Goal: Task Accomplishment & Management: Manage account settings

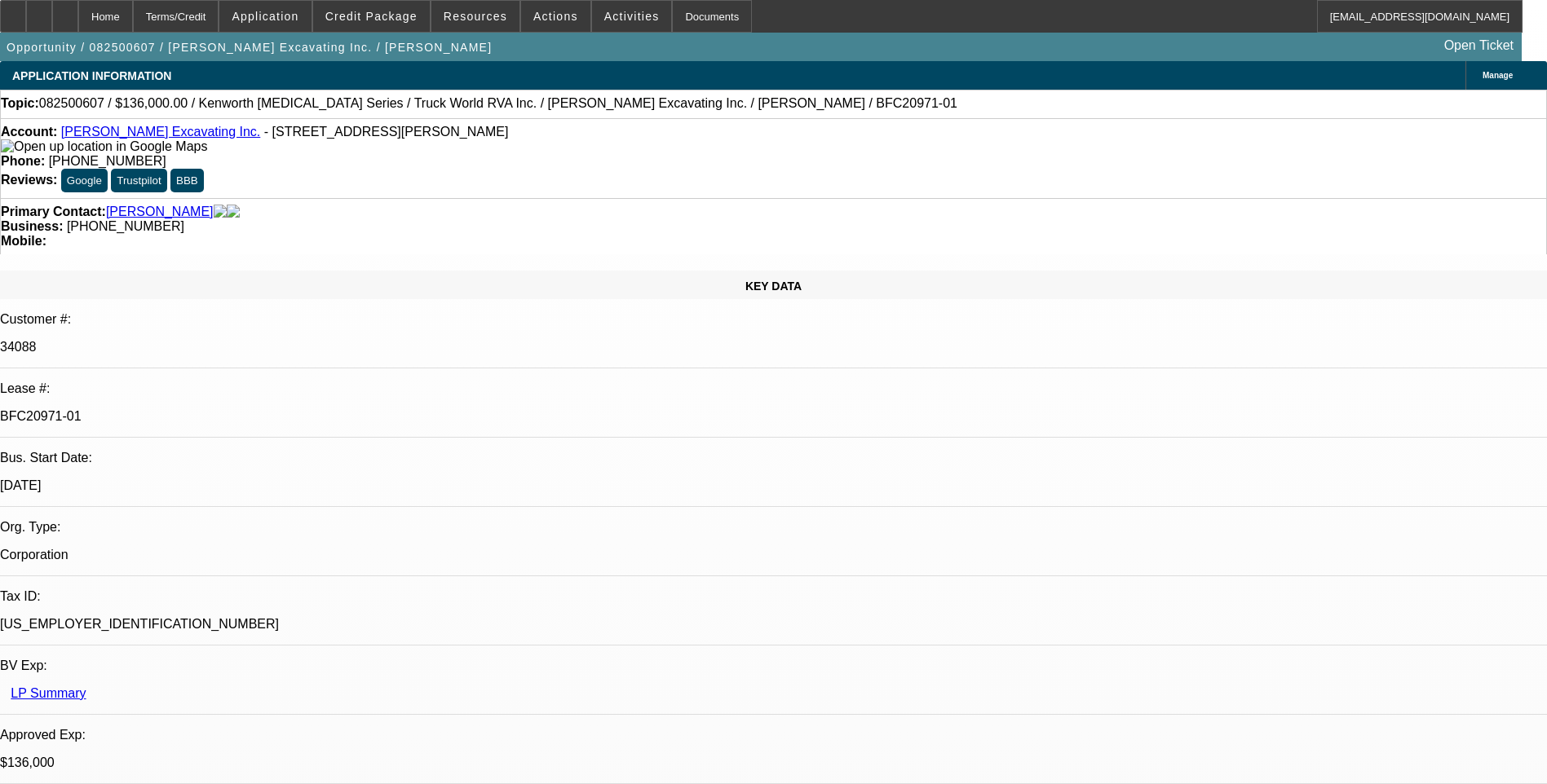
select select "0"
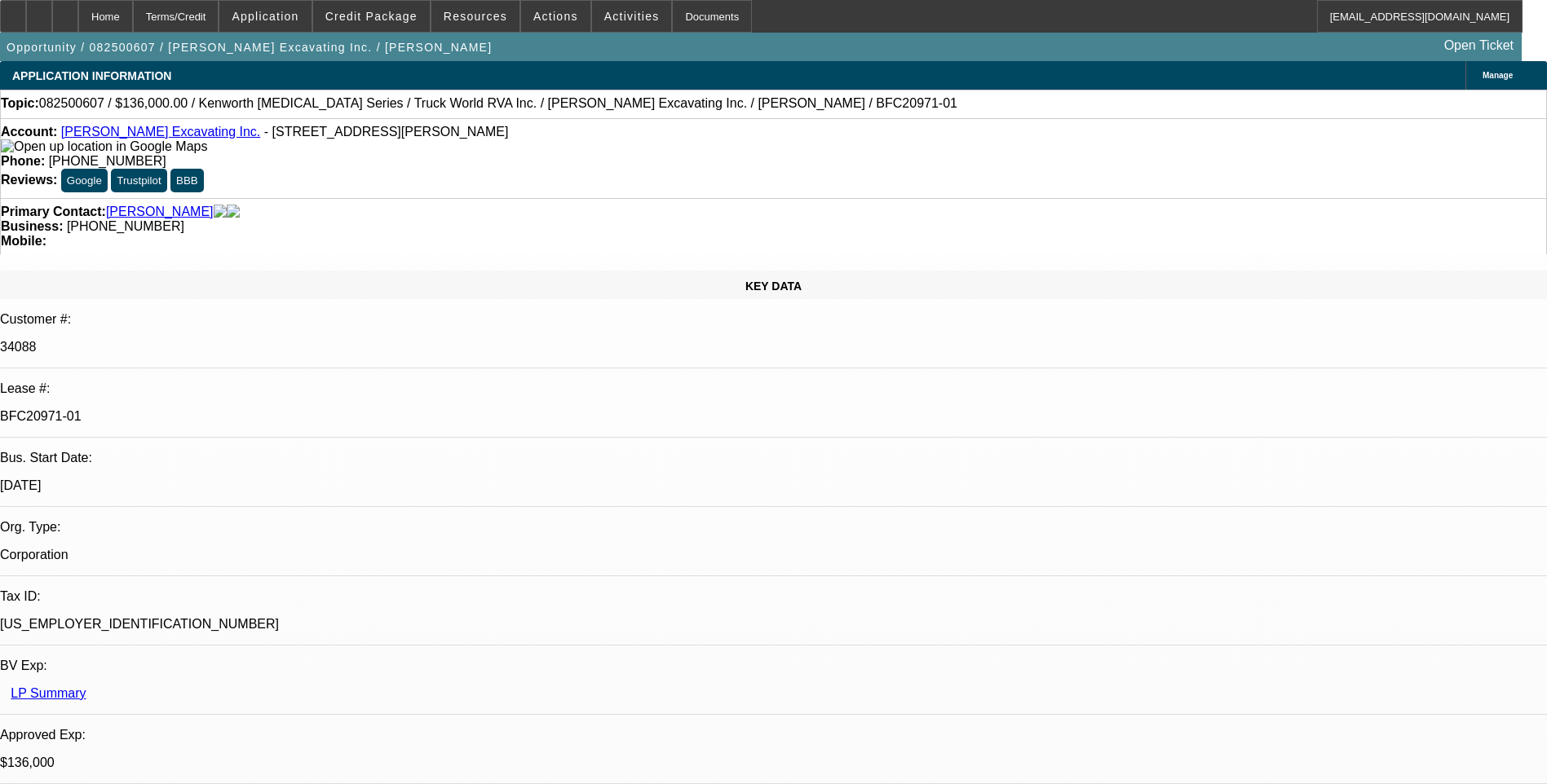
select select "0"
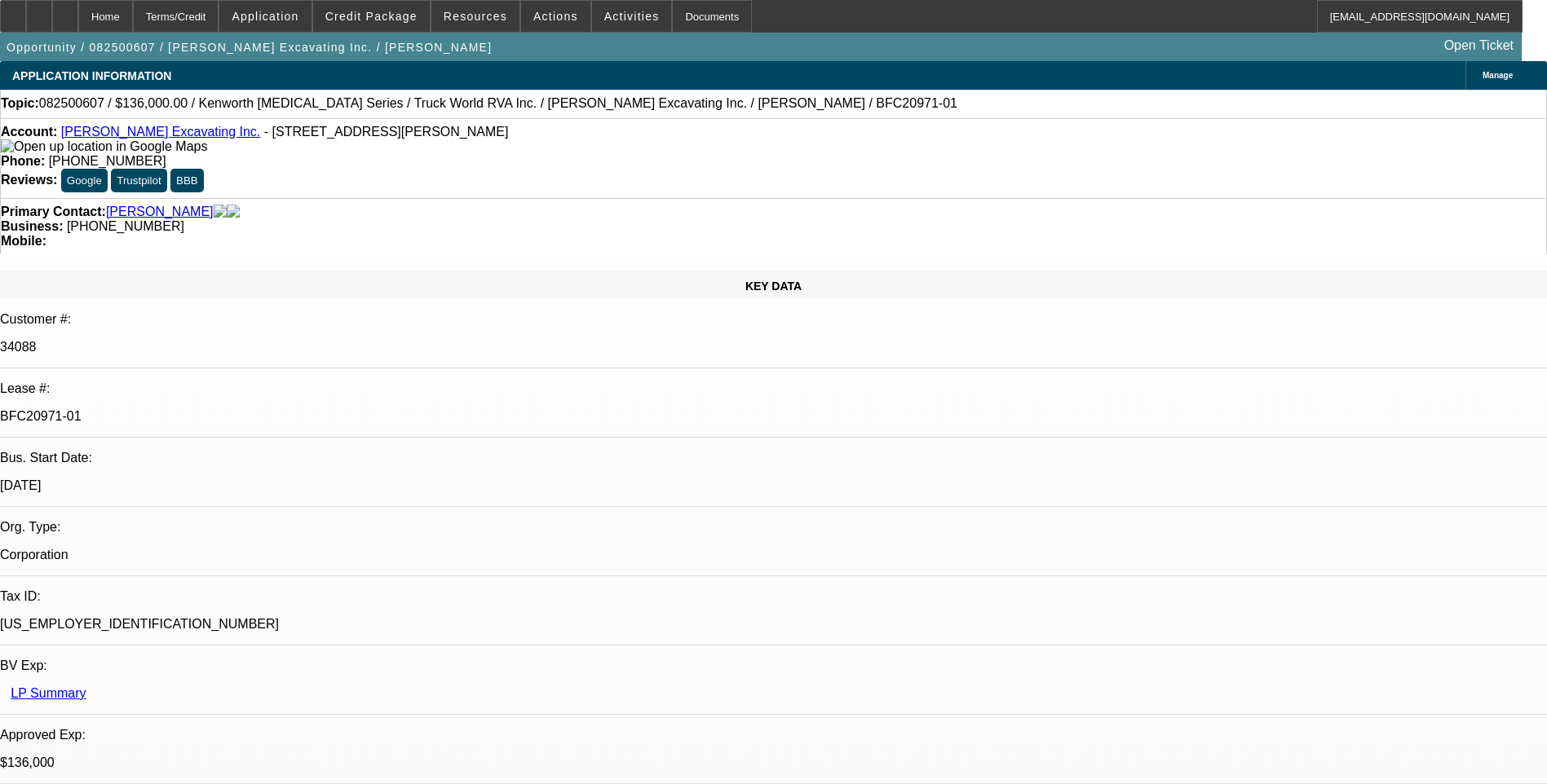
select select "0"
select select "1"
select select "2"
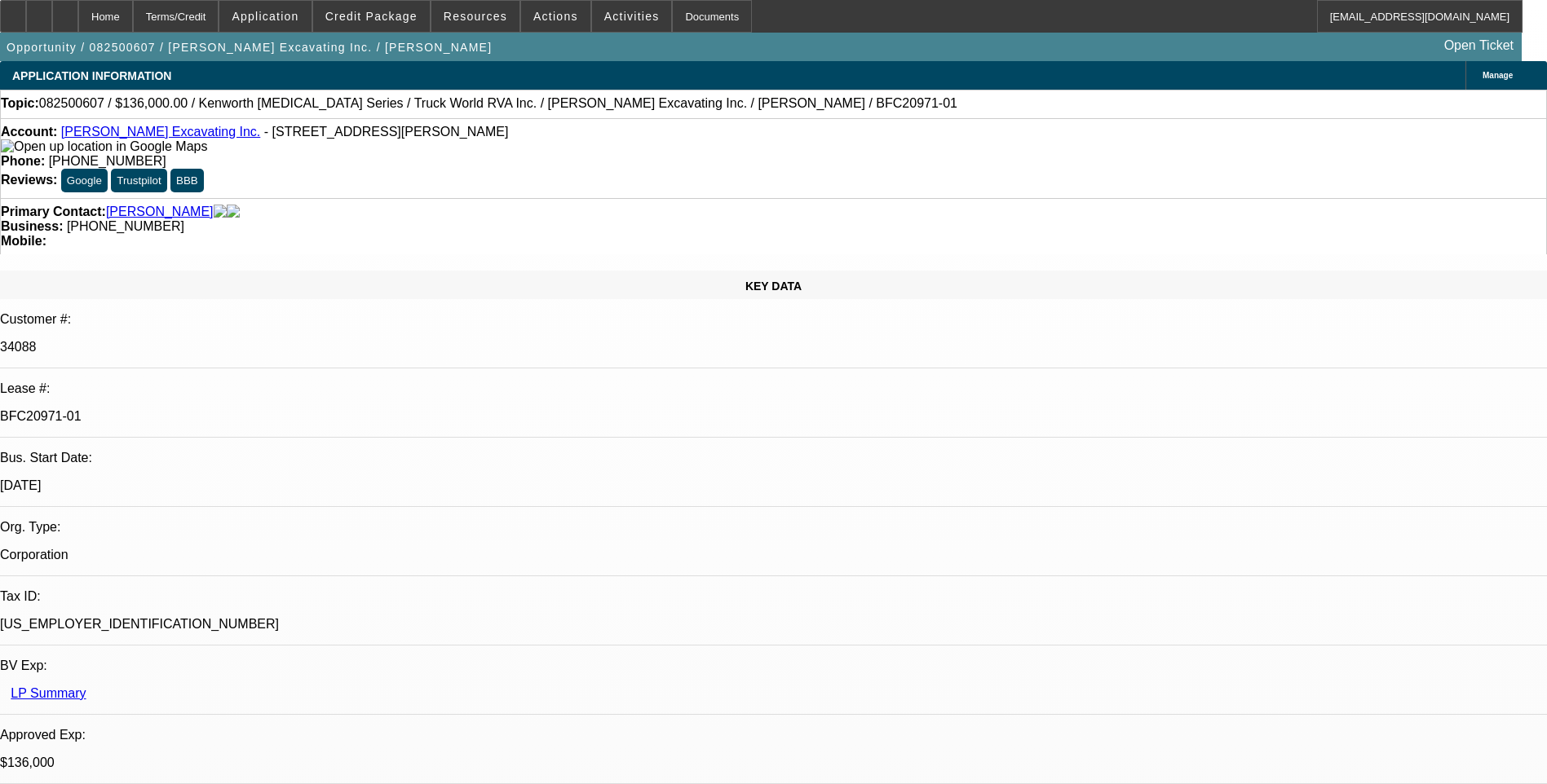
select select "1"
select select "6"
select select "1"
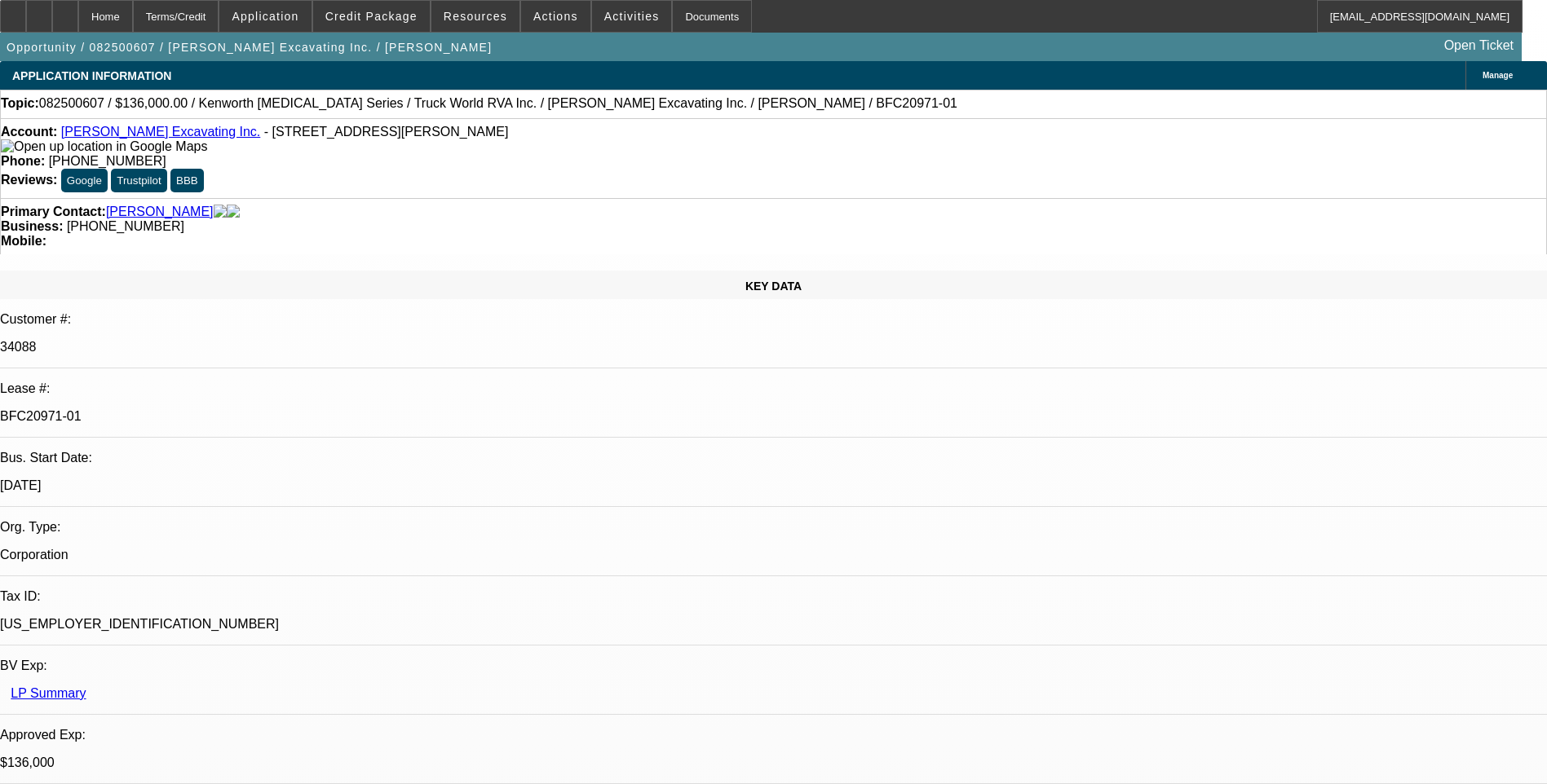
select select "6"
select select "1"
select select "6"
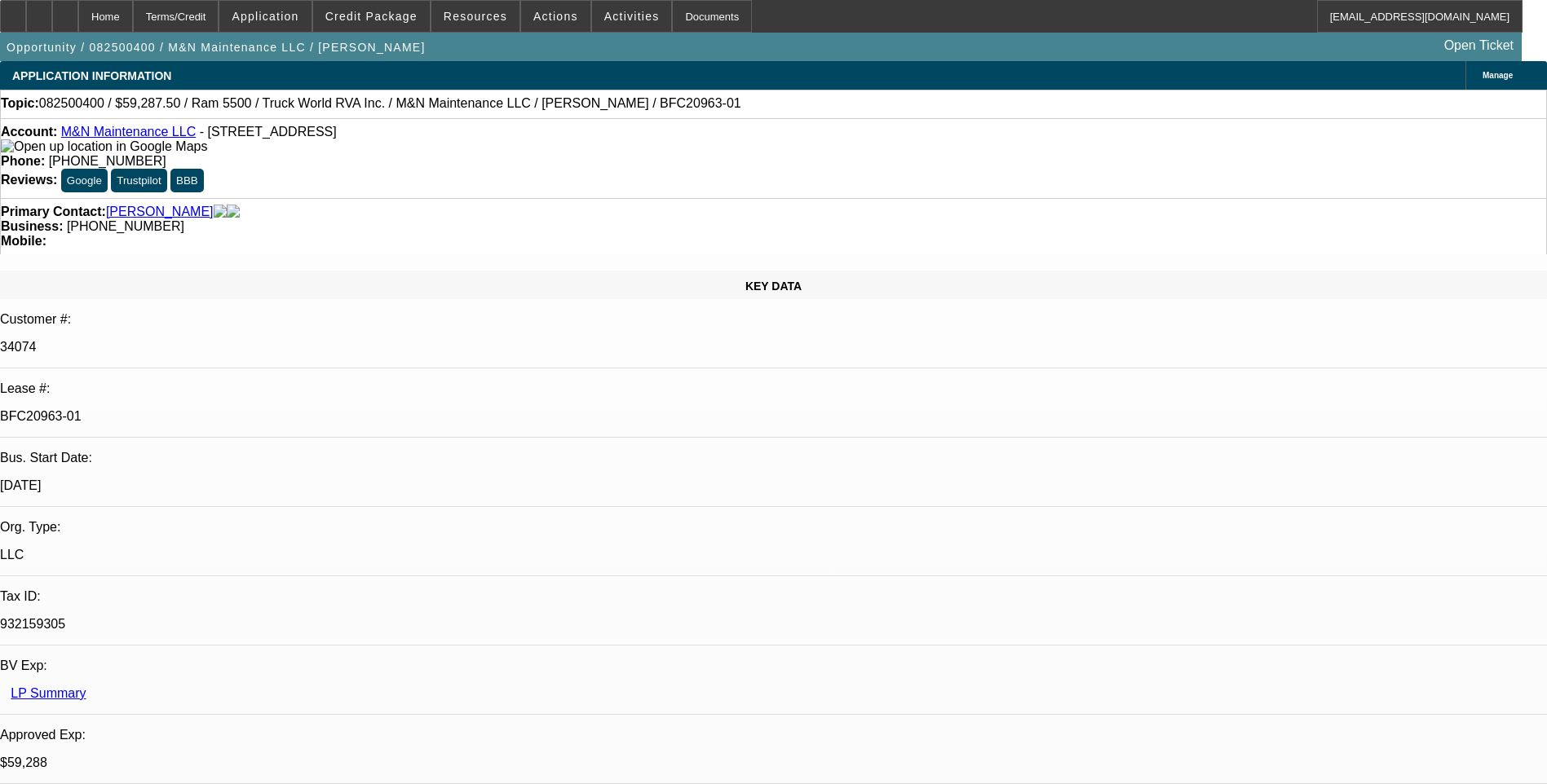
select select "0.1"
select select "0"
select select "0.1"
select select "0"
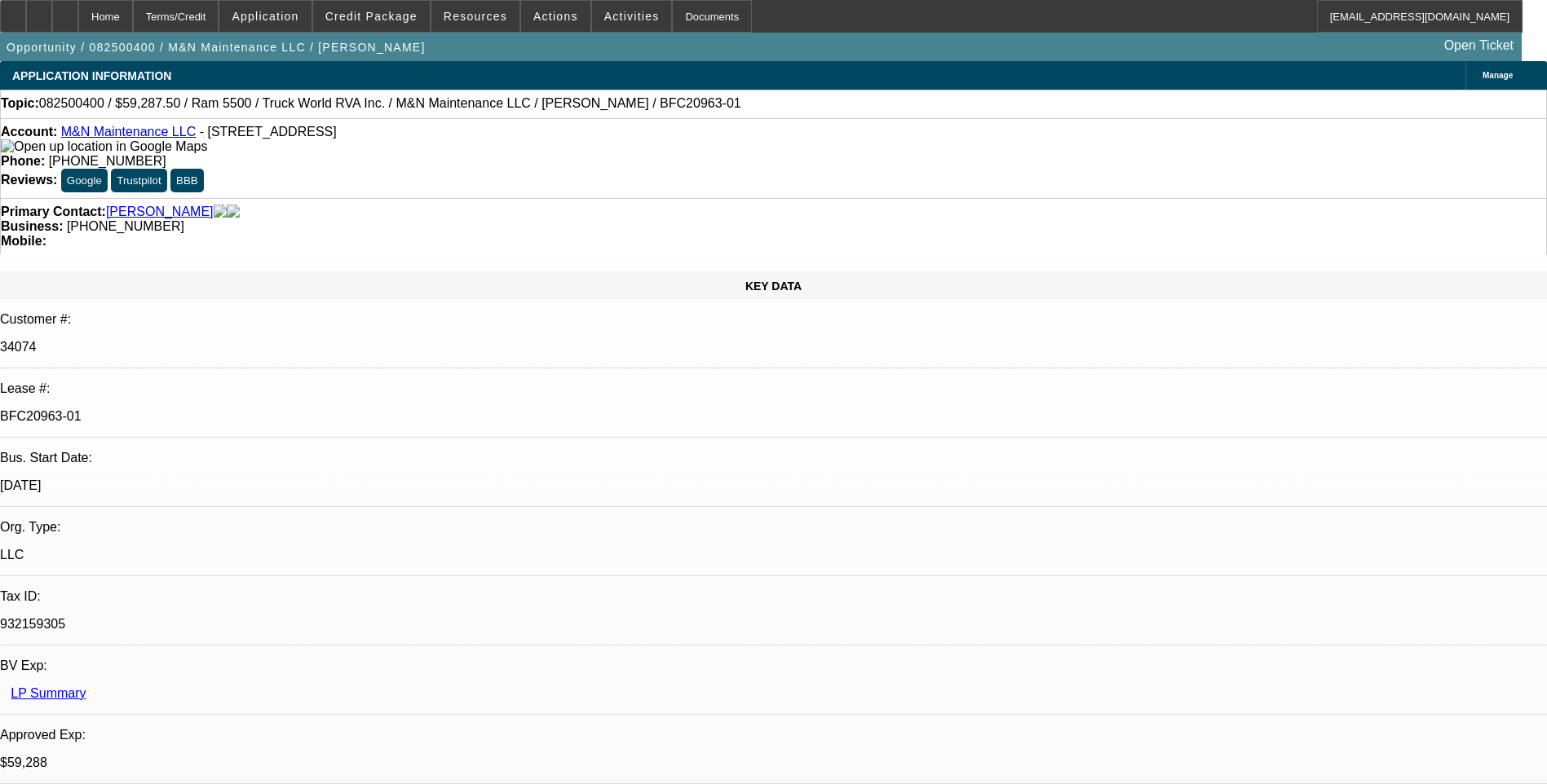
select select "0"
select select "0.1"
select select "0"
select select "1"
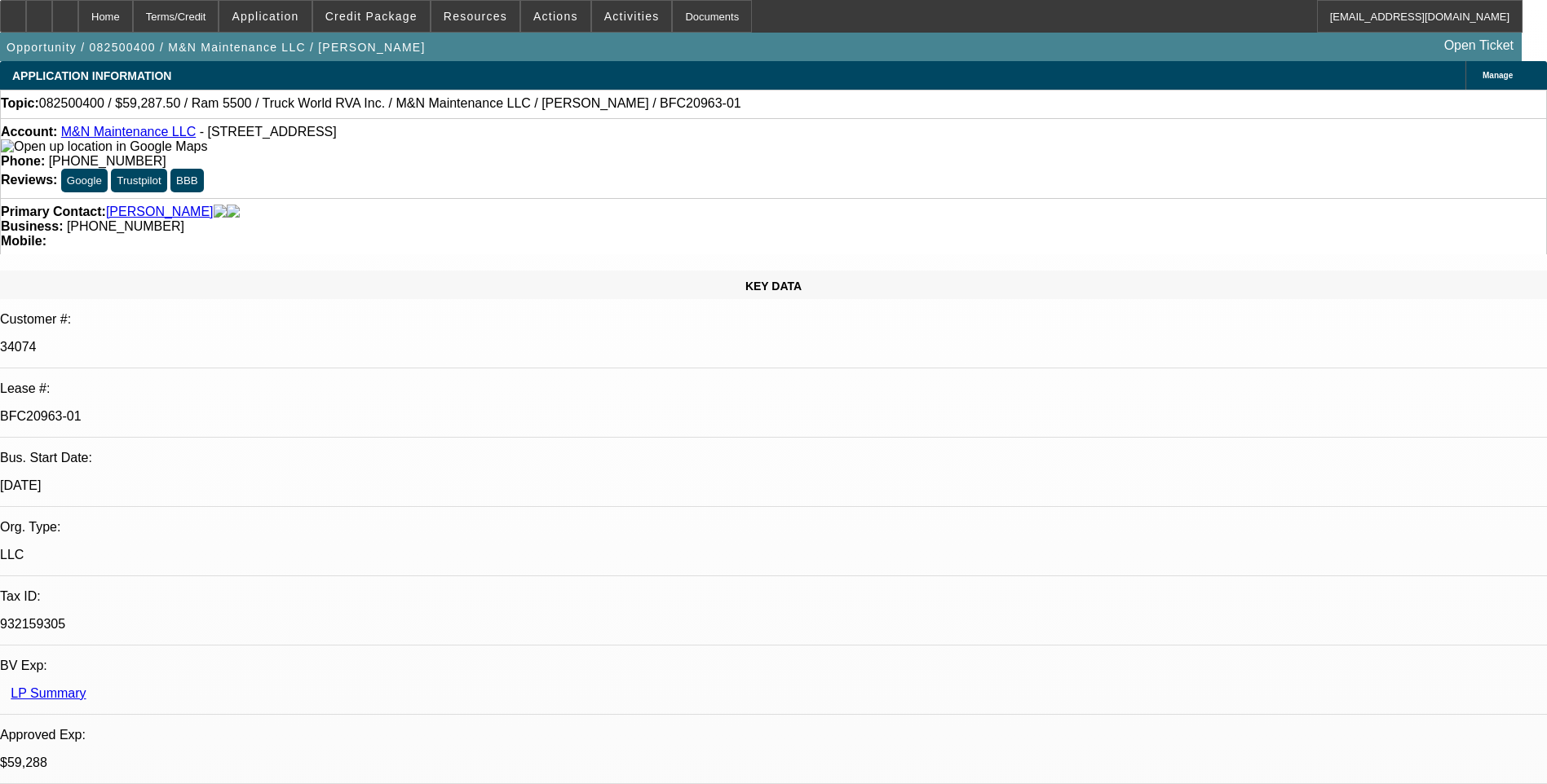
select select "1"
select select "6"
select select "1"
select select "6"
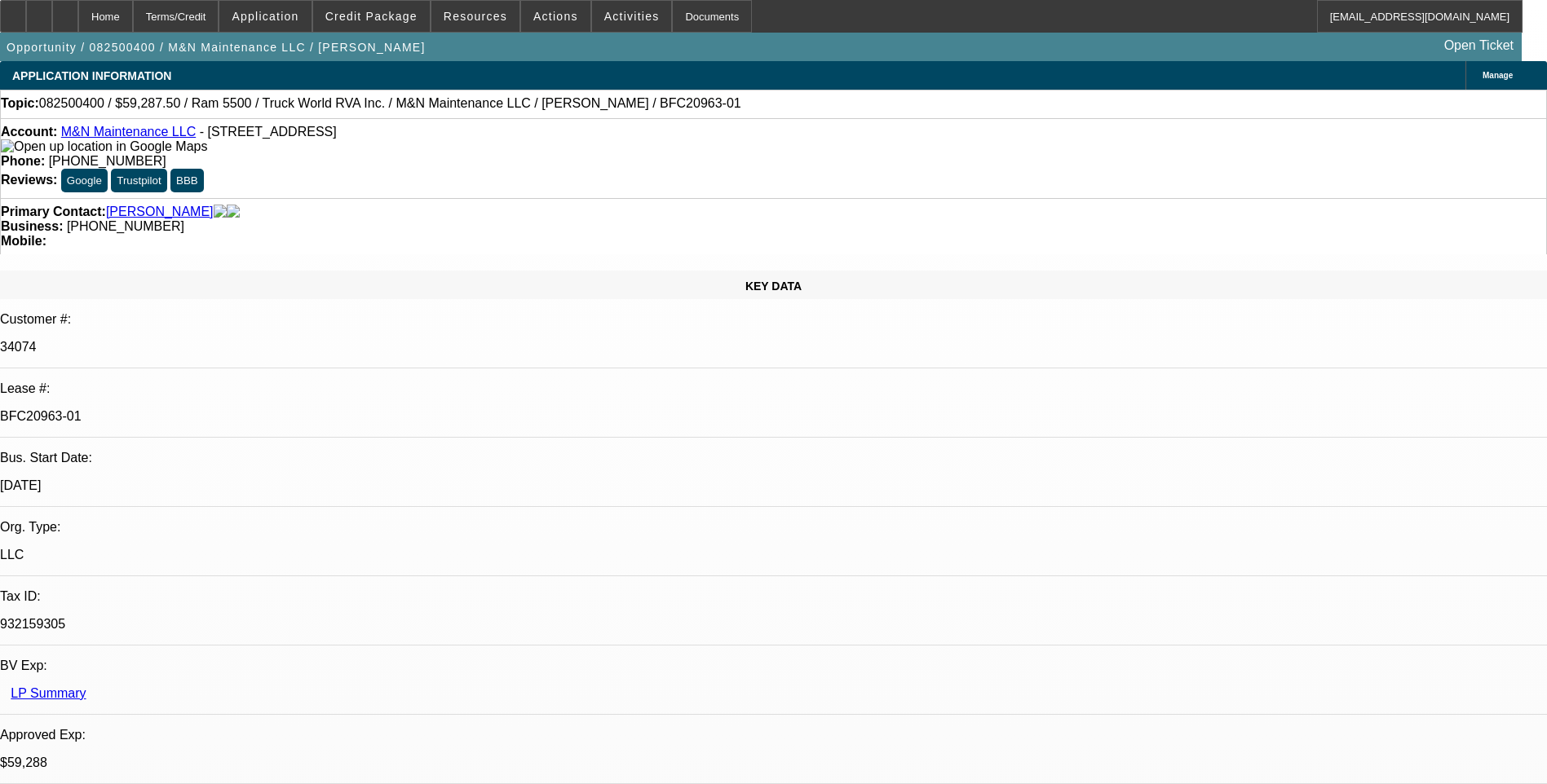
select select "1"
select select "6"
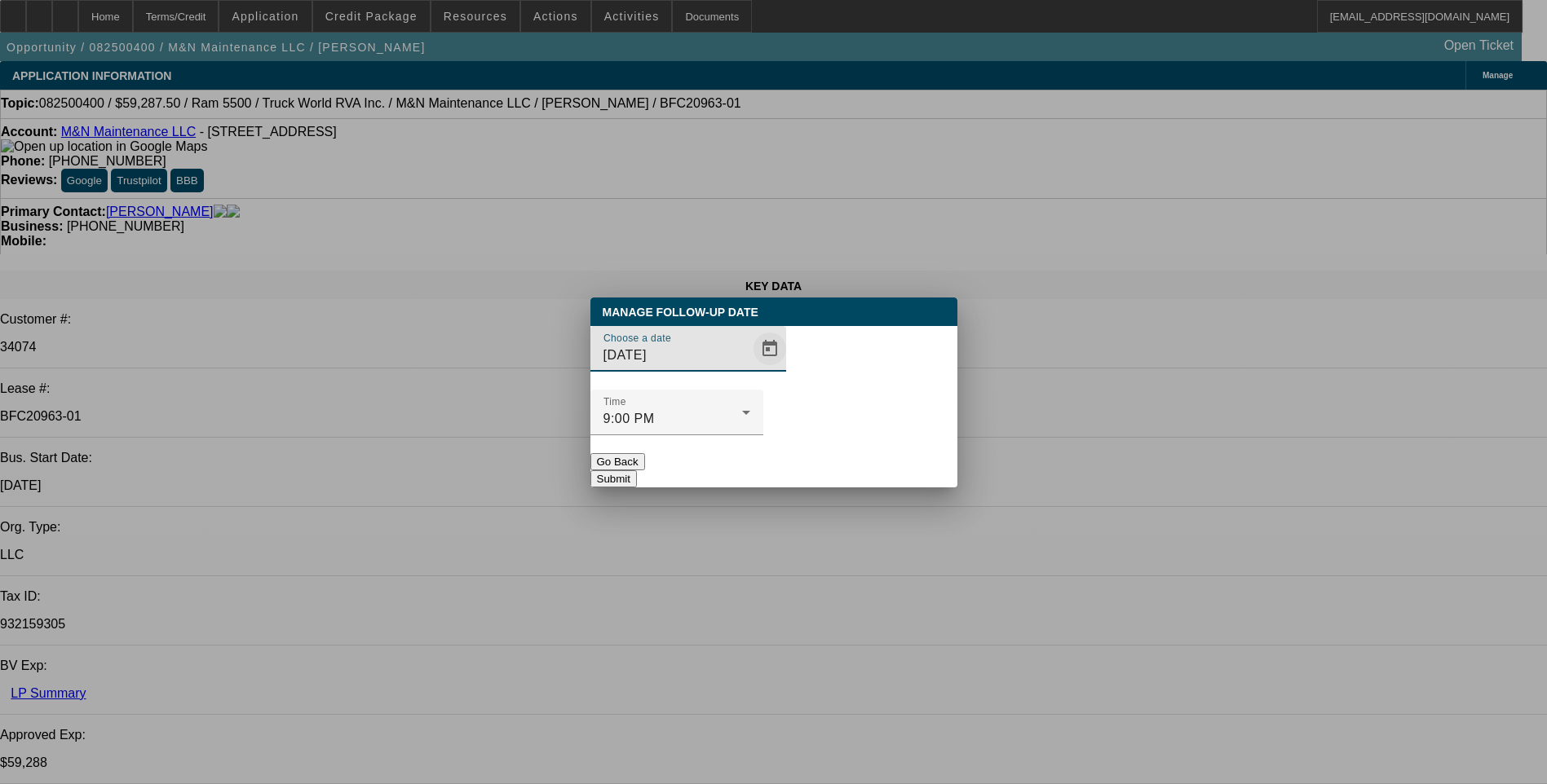
click at [750, 369] on span "Open calendar" at bounding box center [770, 349] width 39 height 39
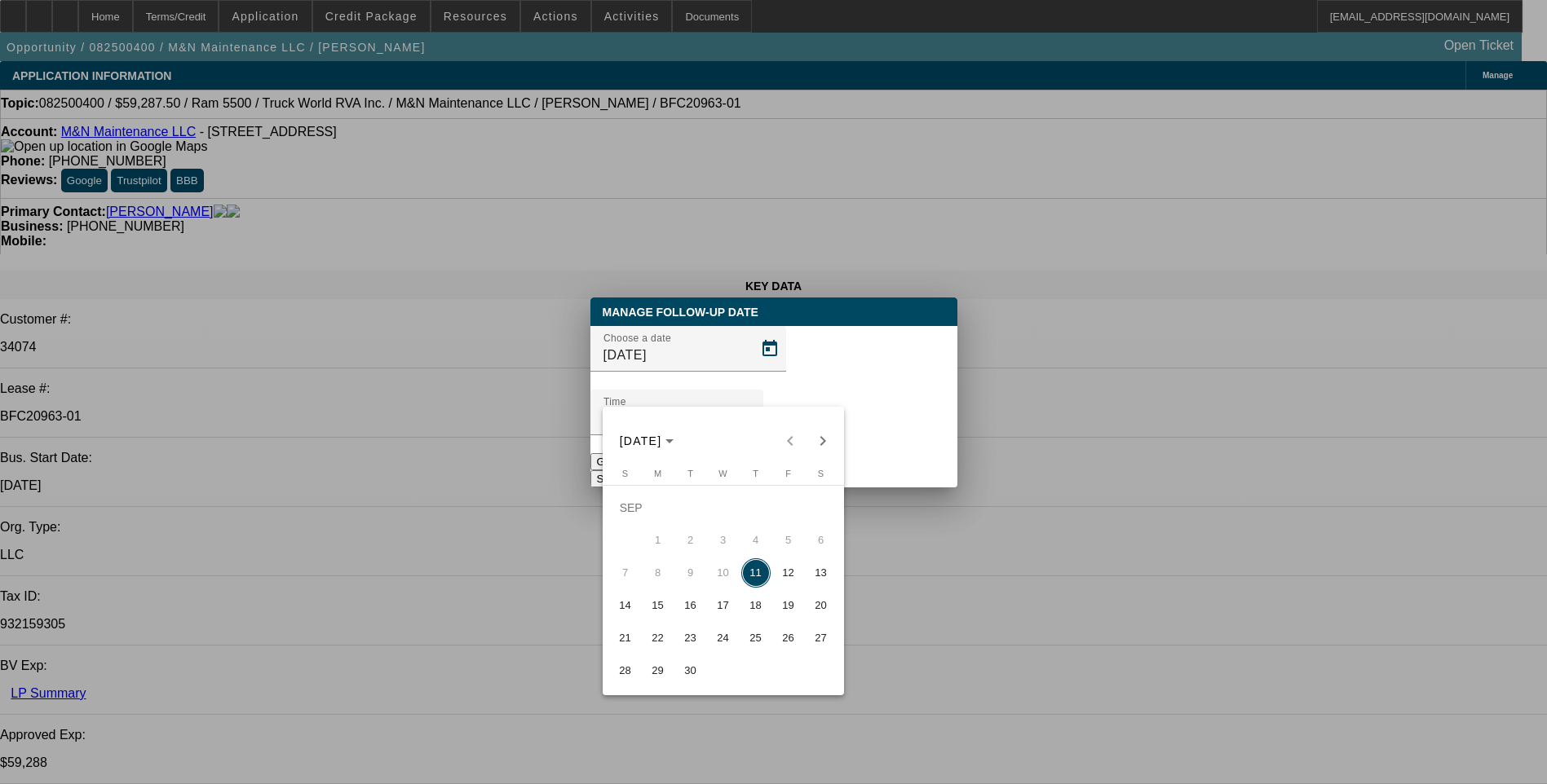
click at [747, 606] on span "18" at bounding box center [755, 606] width 29 height 29
type input "[DATE]"
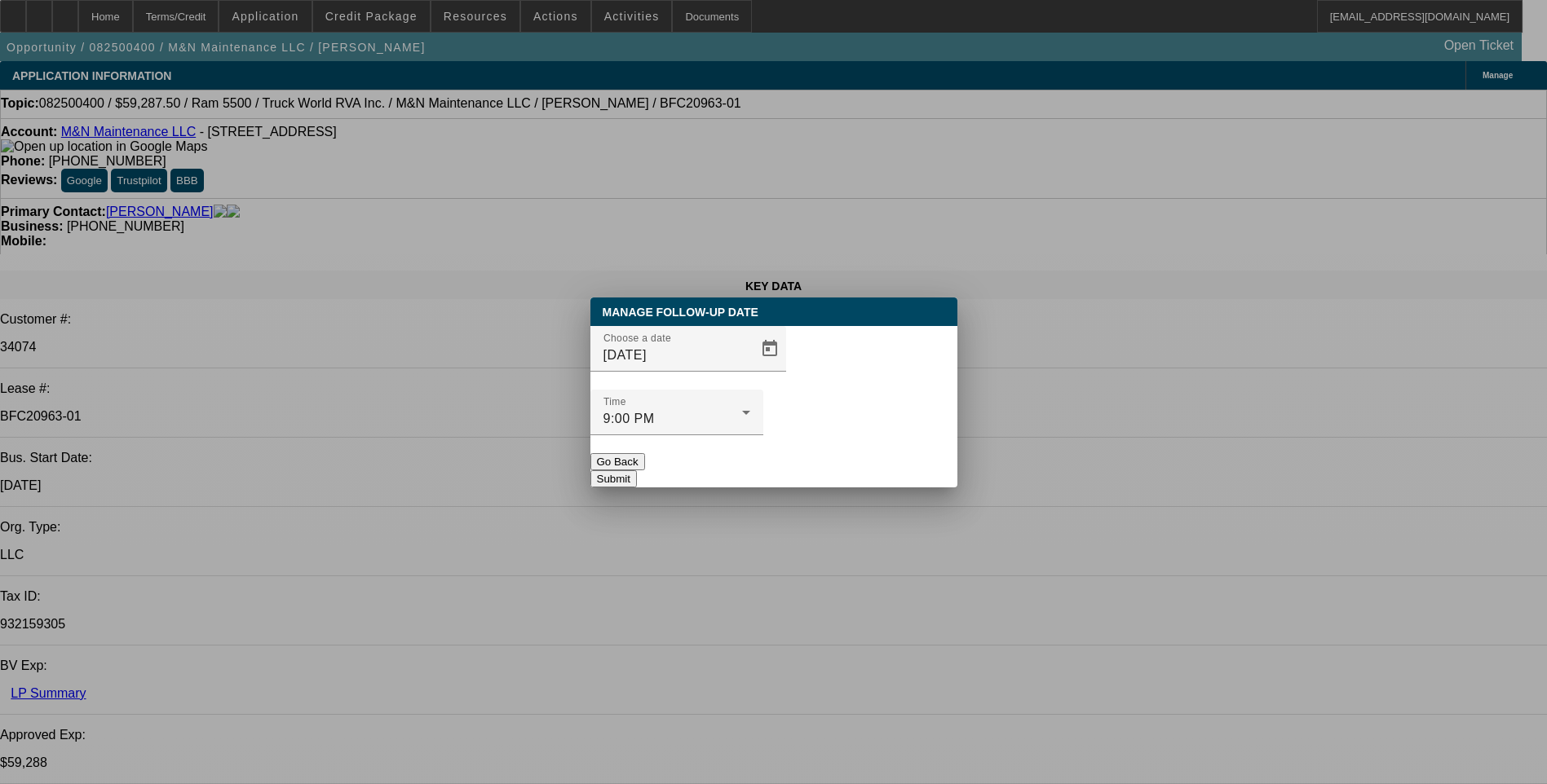
click at [637, 470] on button "Submit" at bounding box center [613, 479] width 46 height 17
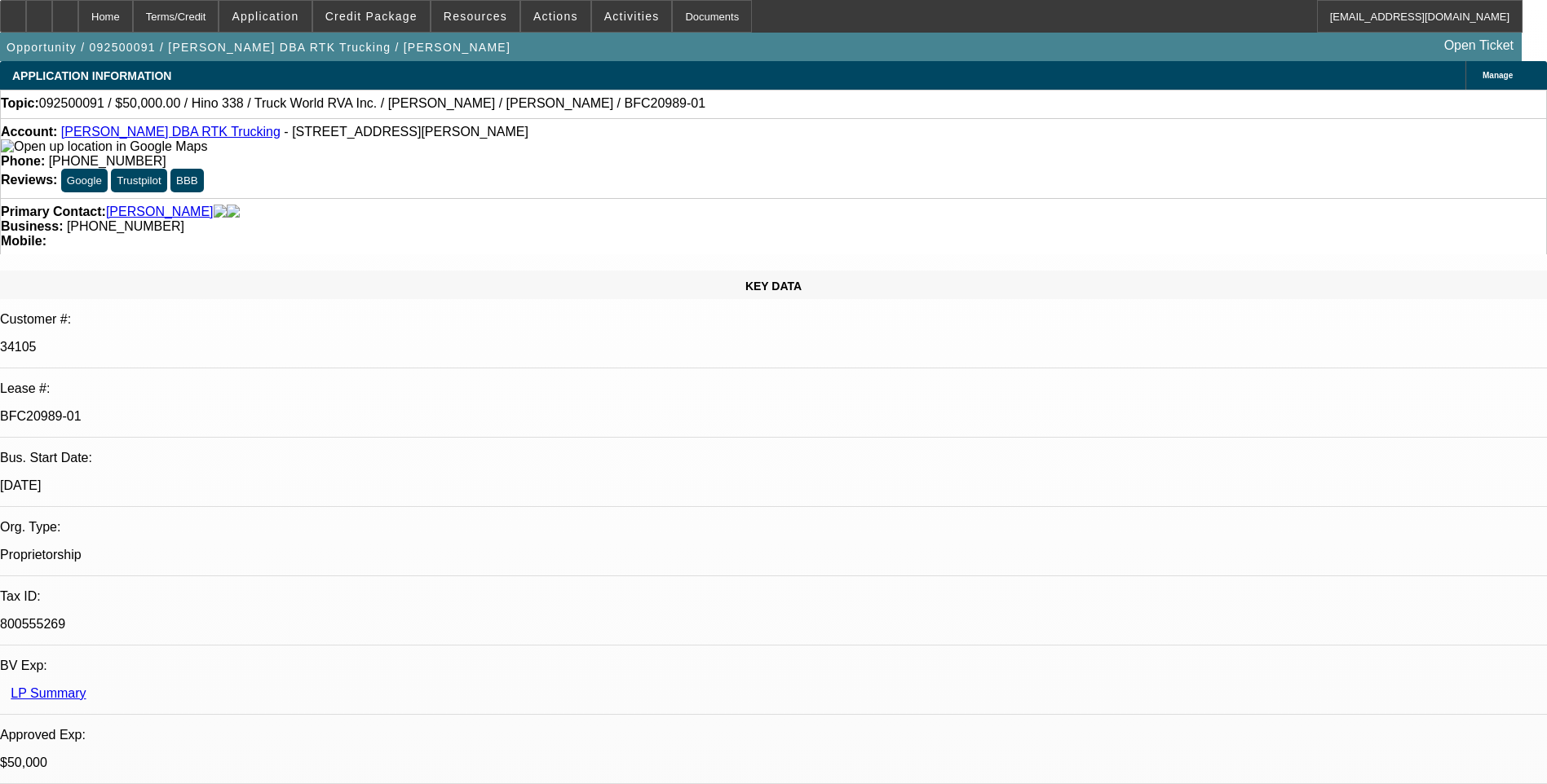
select select "0"
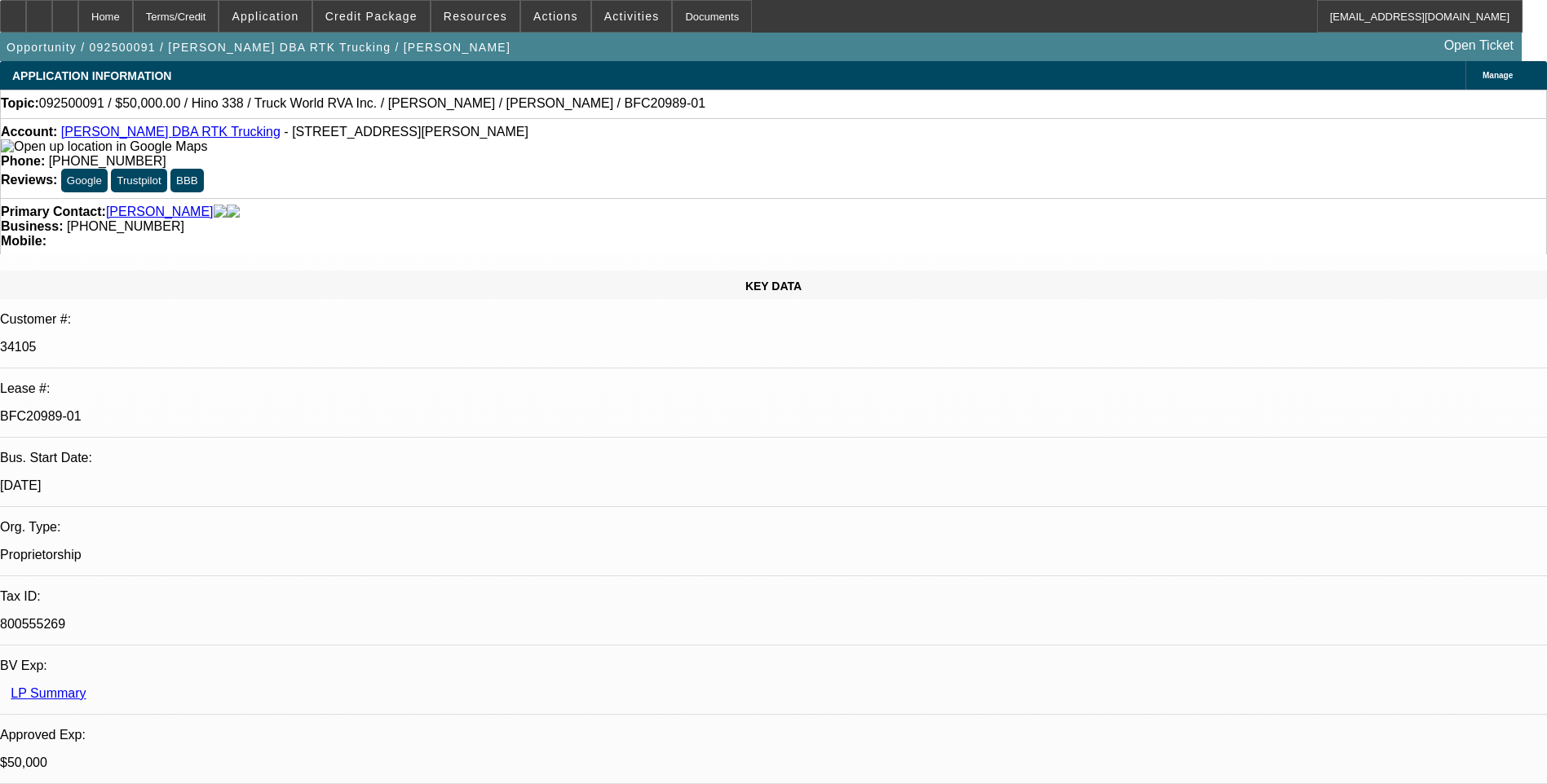
select select "0"
select select "1"
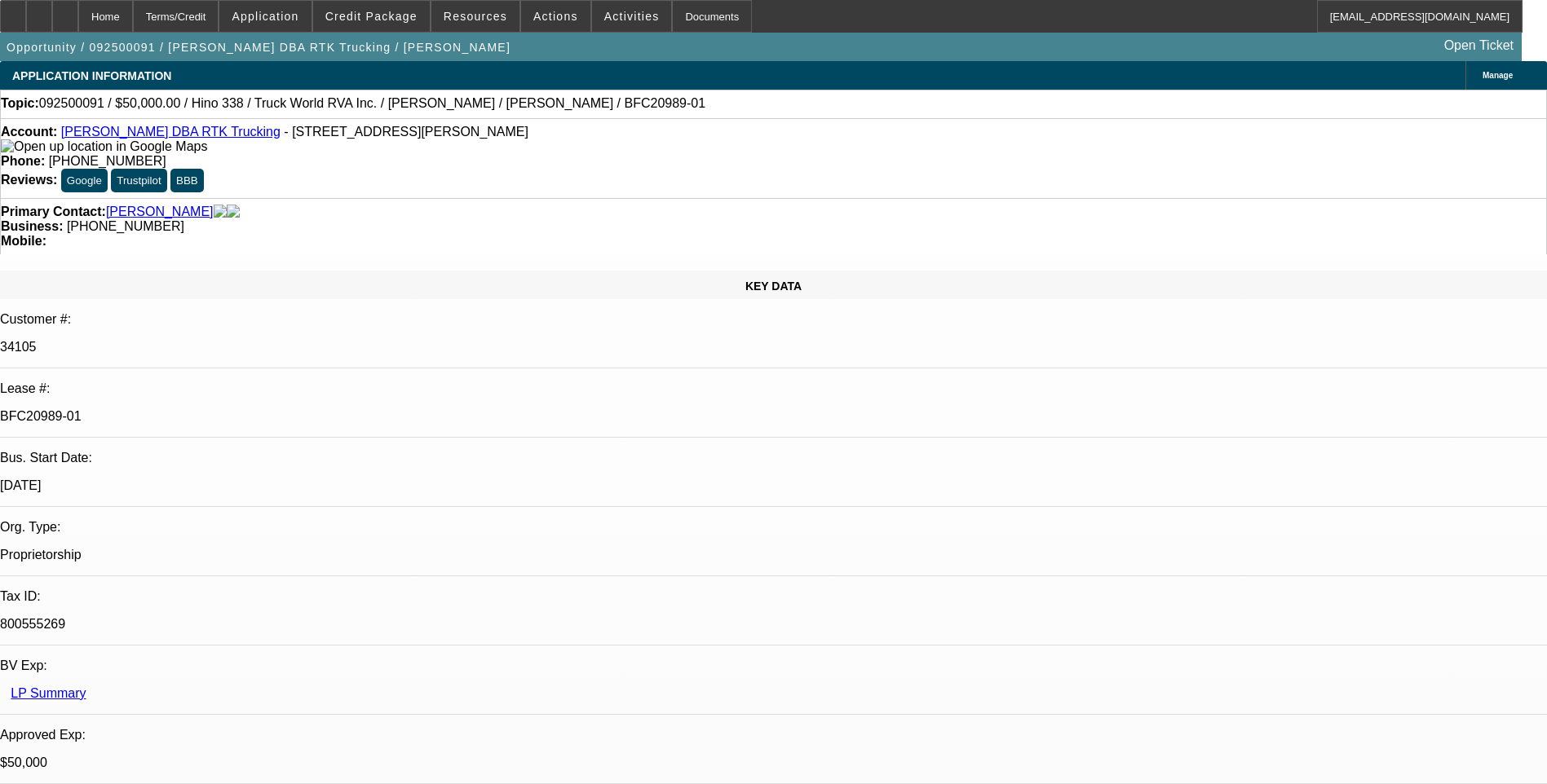
select select "1"
select select "6"
select select "1"
select select "6"
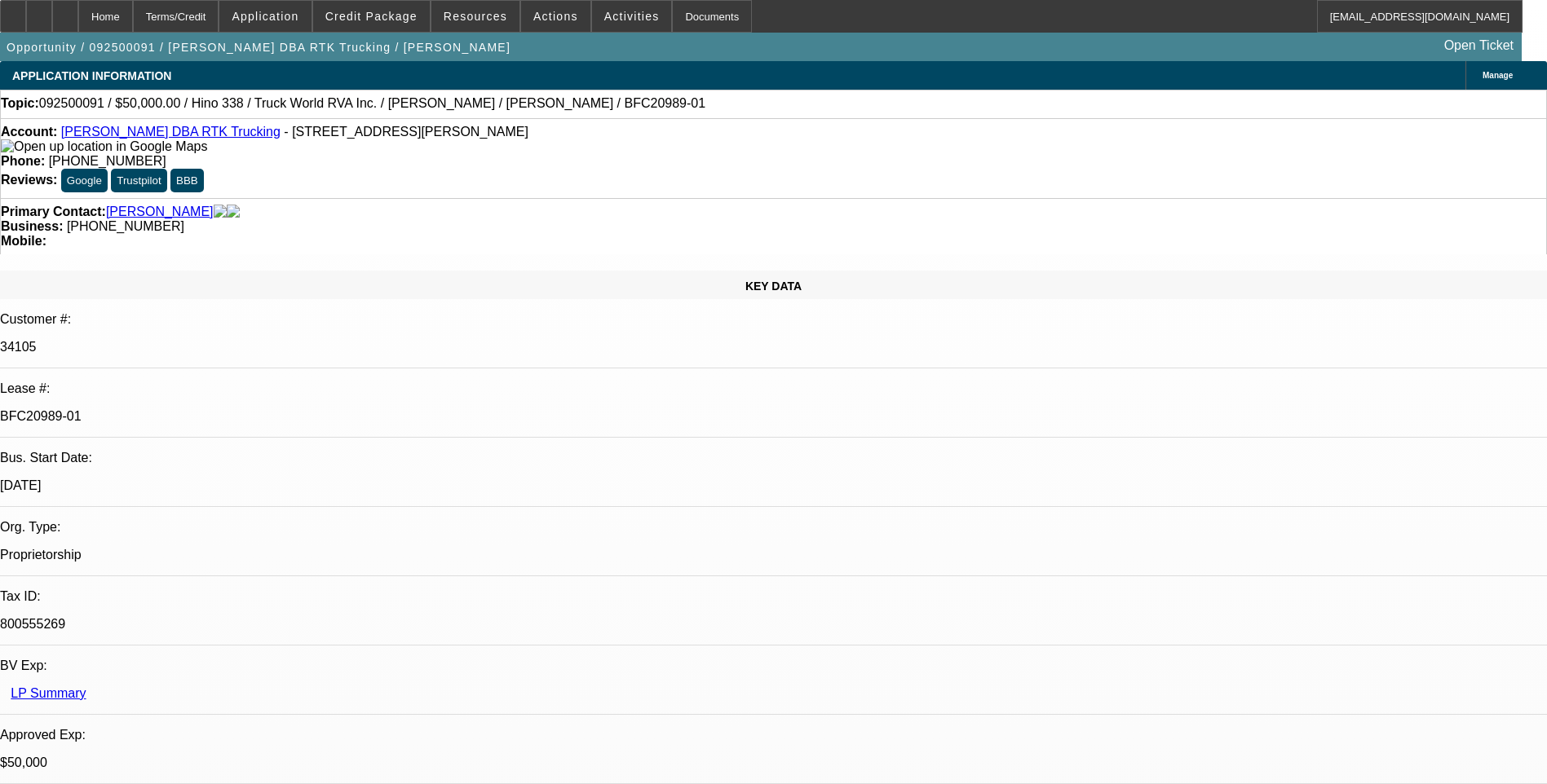
select select "1"
select select "6"
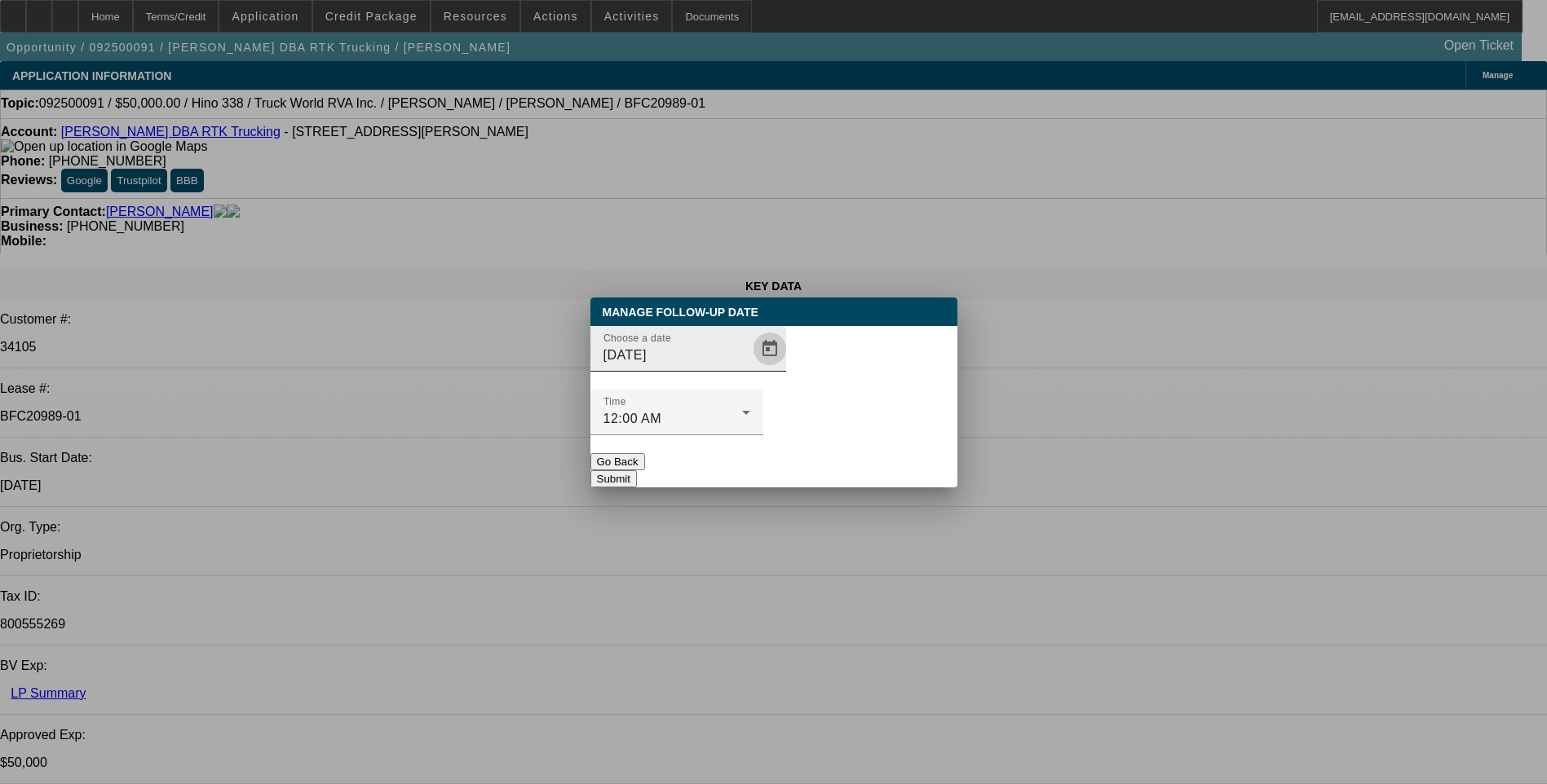
click at [750, 369] on span "Open calendar" at bounding box center [770, 349] width 39 height 39
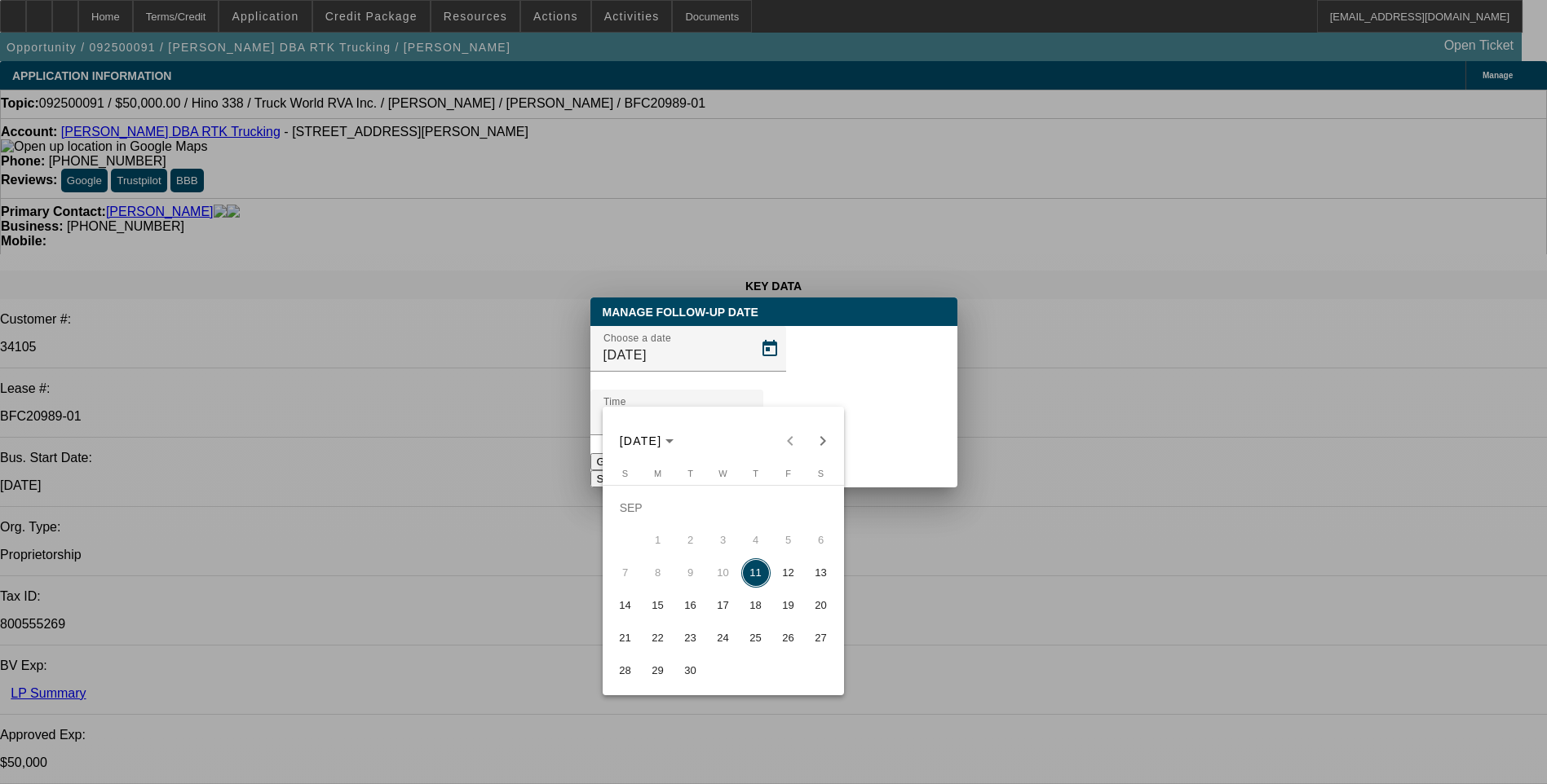
click at [755, 612] on span "18" at bounding box center [755, 606] width 29 height 29
type input "[DATE]"
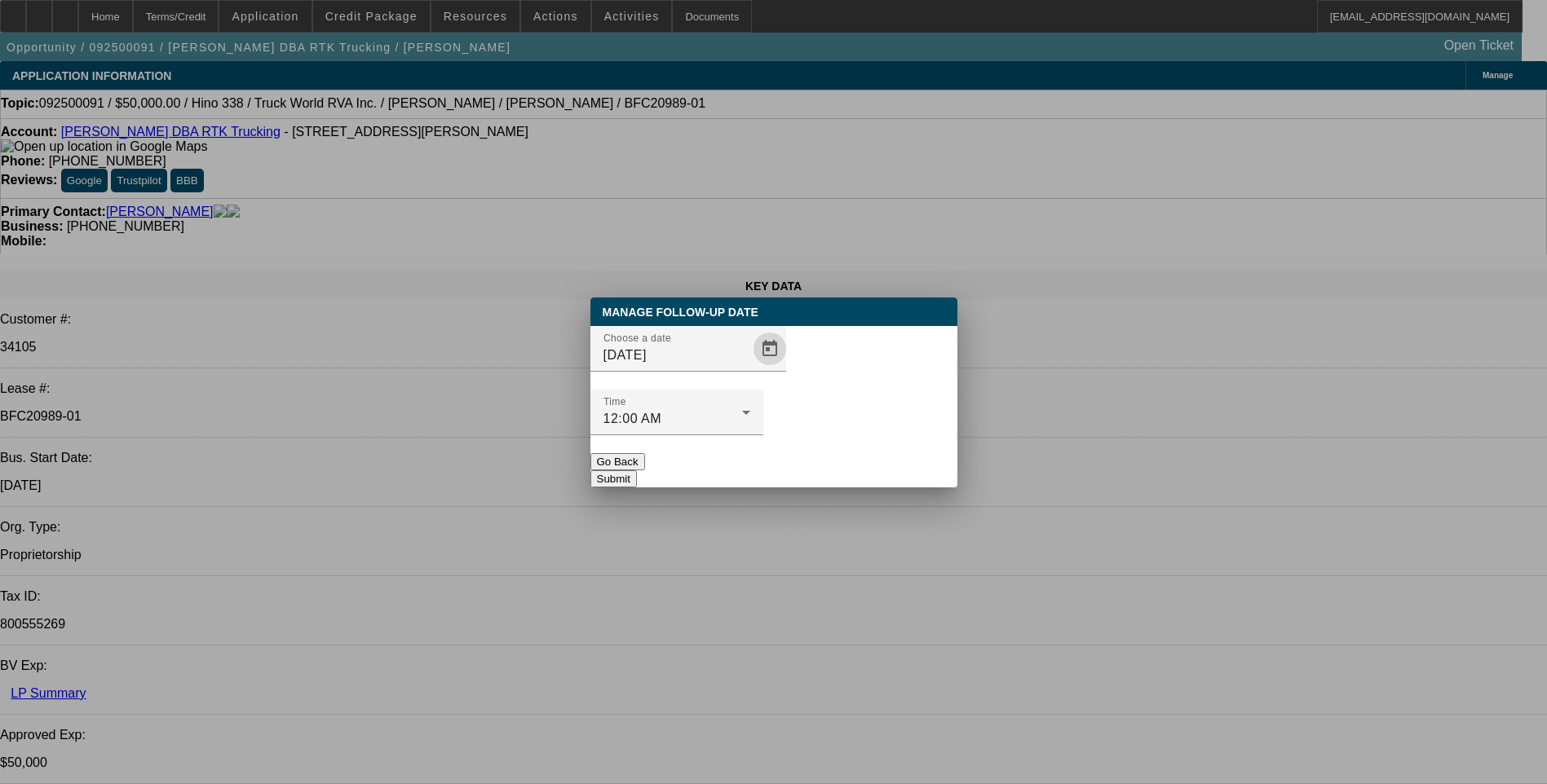
click at [637, 470] on button "Submit" at bounding box center [613, 479] width 46 height 17
